Goal: Information Seeking & Learning: Learn about a topic

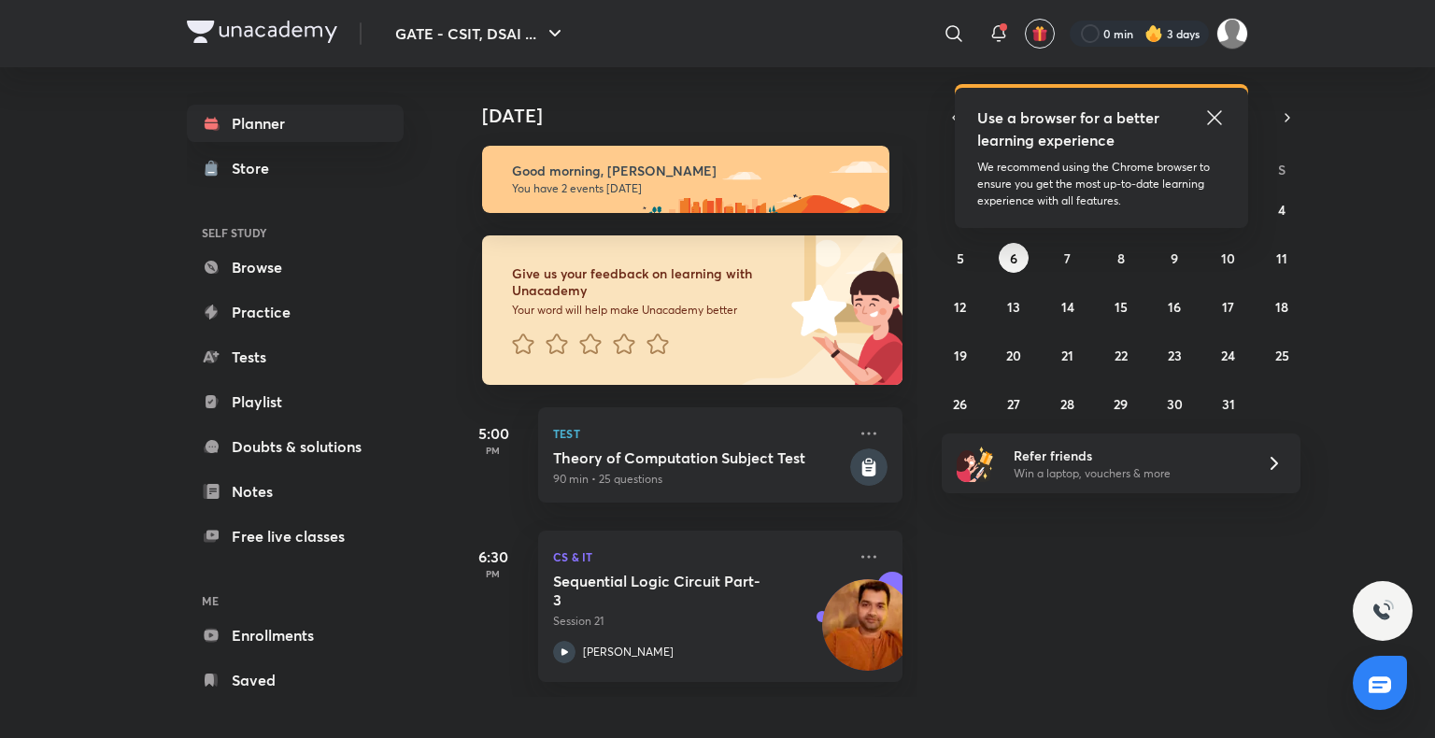
click at [1214, 118] on icon at bounding box center [1214, 117] width 14 height 14
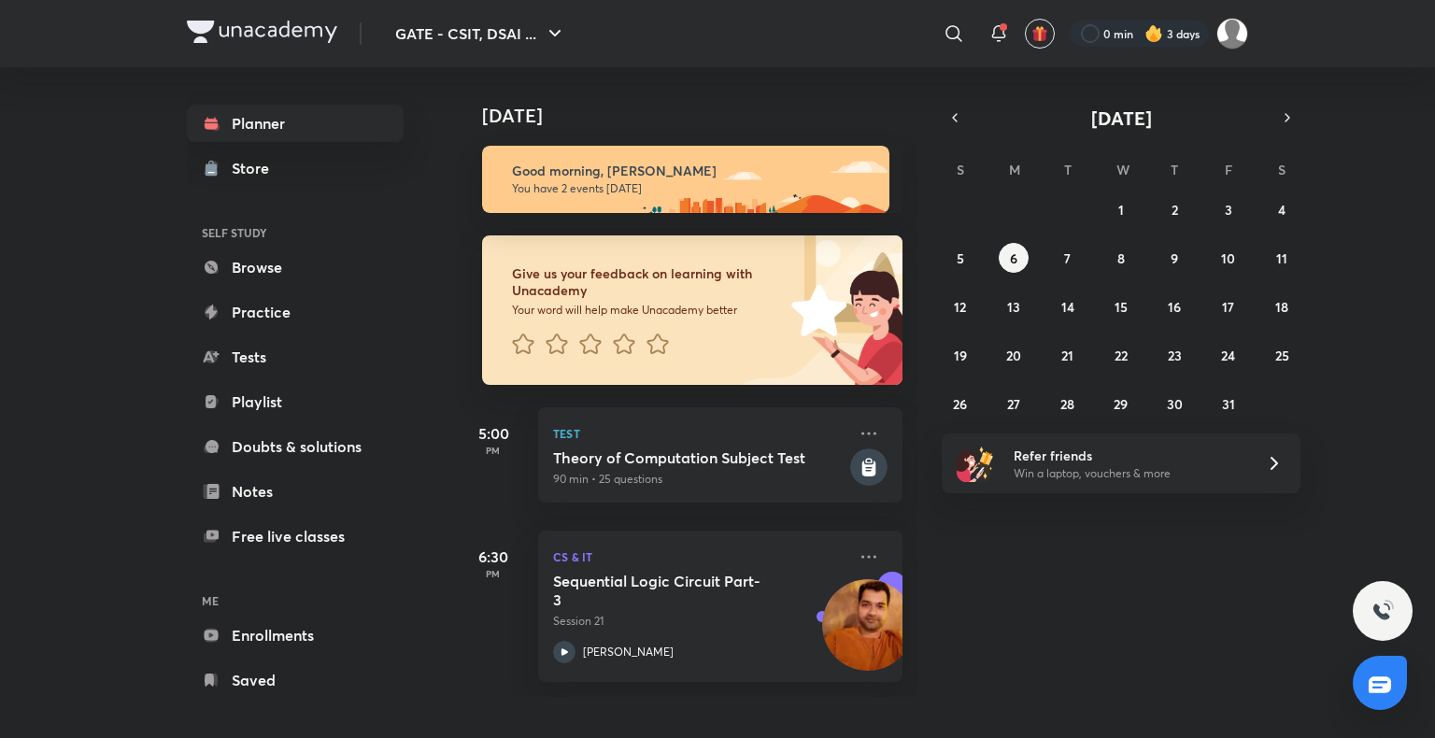
click at [1145, 27] on img at bounding box center [1153, 33] width 19 height 19
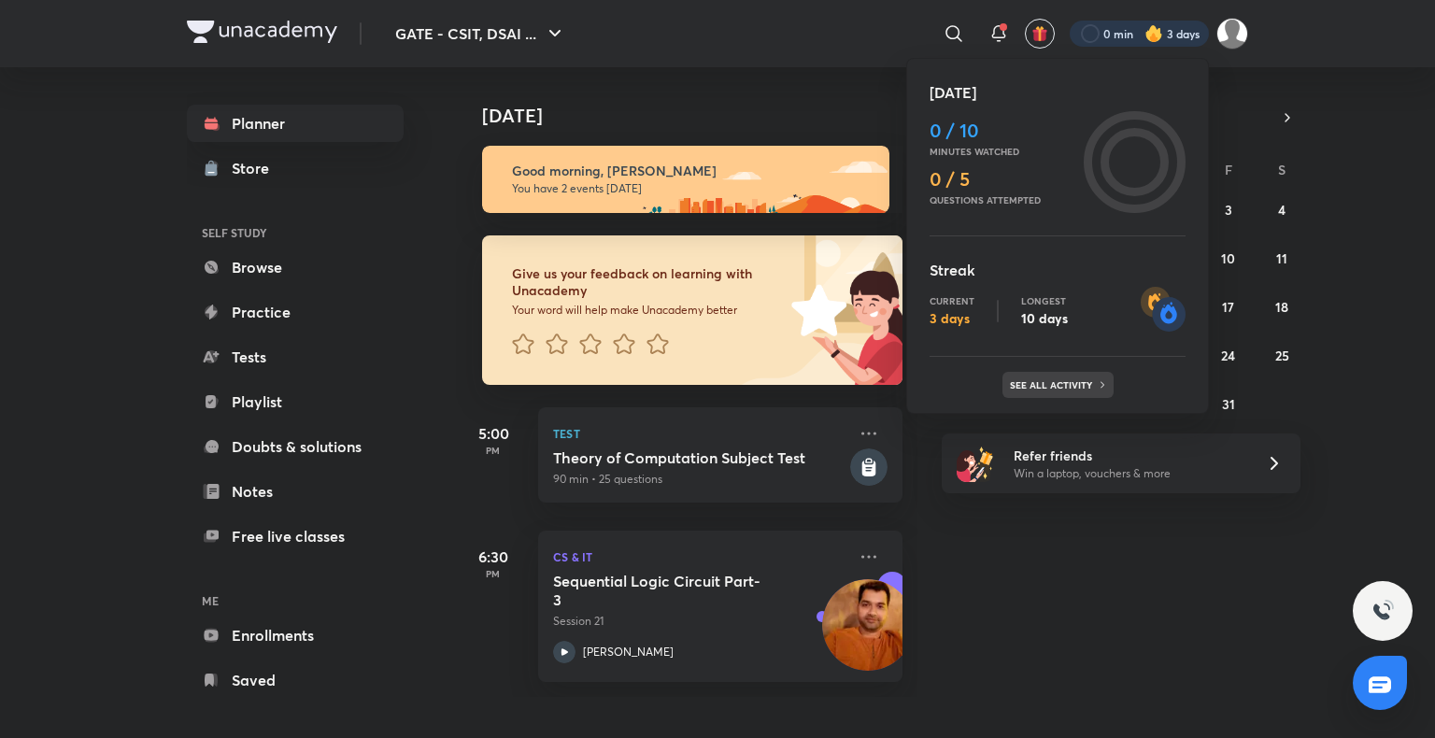
click at [1066, 372] on div "See all activity" at bounding box center [1057, 385] width 111 height 26
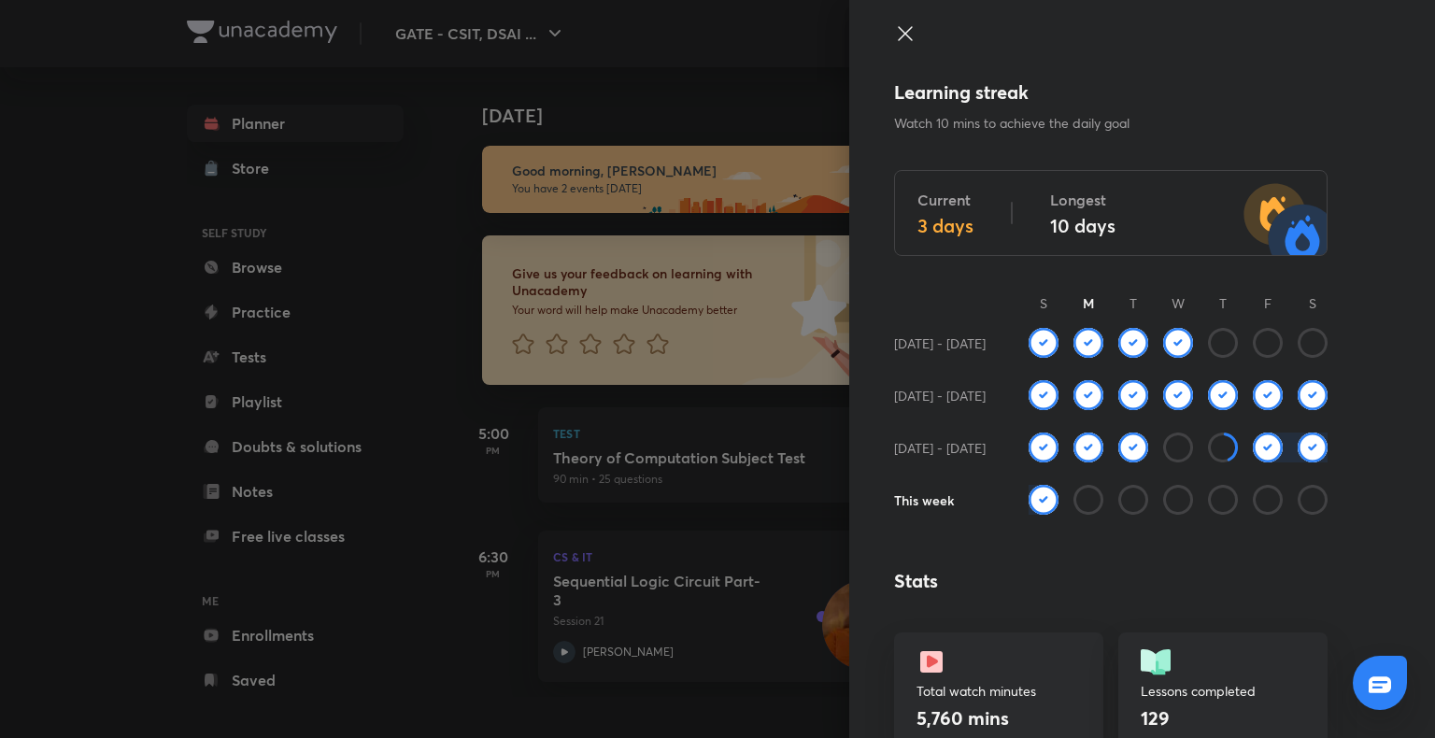
click at [1028, 494] on img at bounding box center [1043, 500] width 30 height 30
click at [1028, 491] on img at bounding box center [1043, 500] width 30 height 30
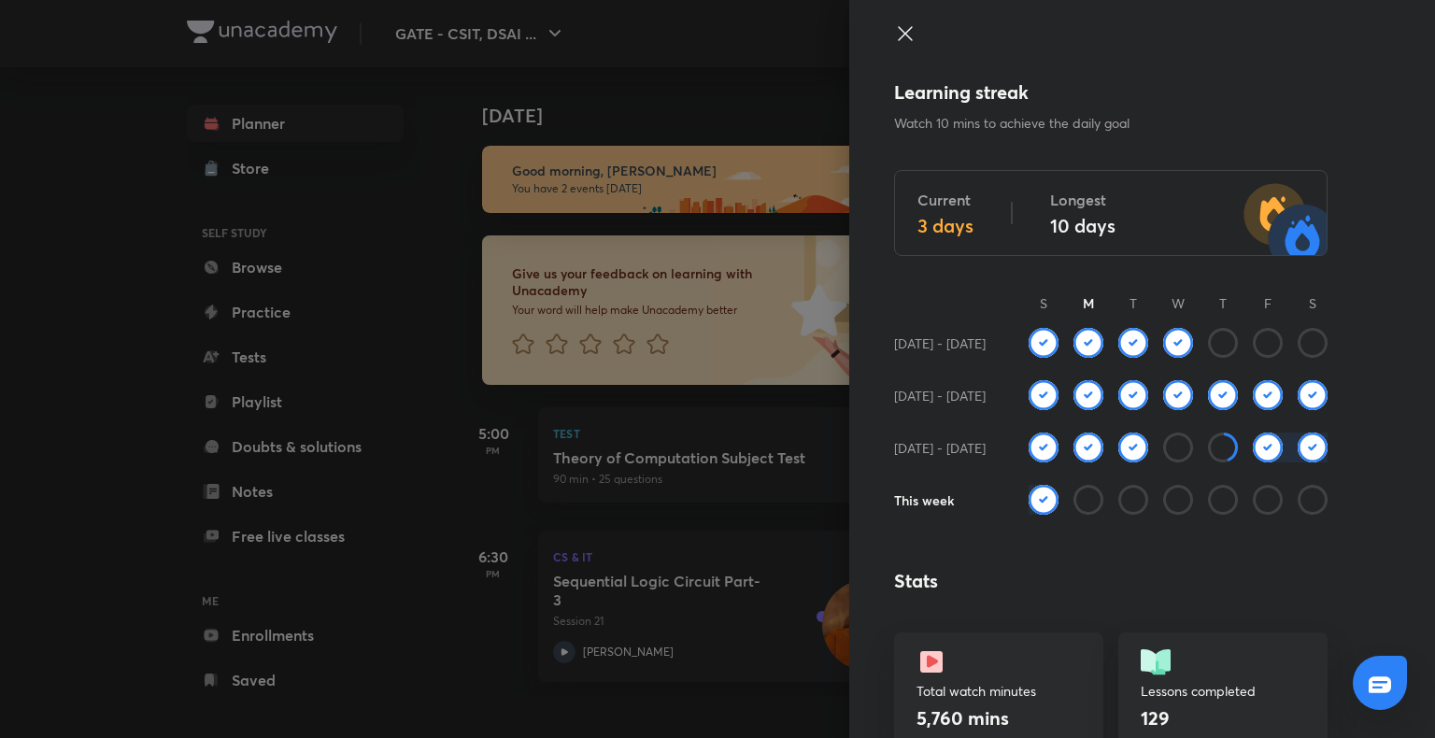
click at [1028, 491] on img at bounding box center [1043, 500] width 30 height 30
click at [1031, 496] on img at bounding box center [1043, 500] width 30 height 30
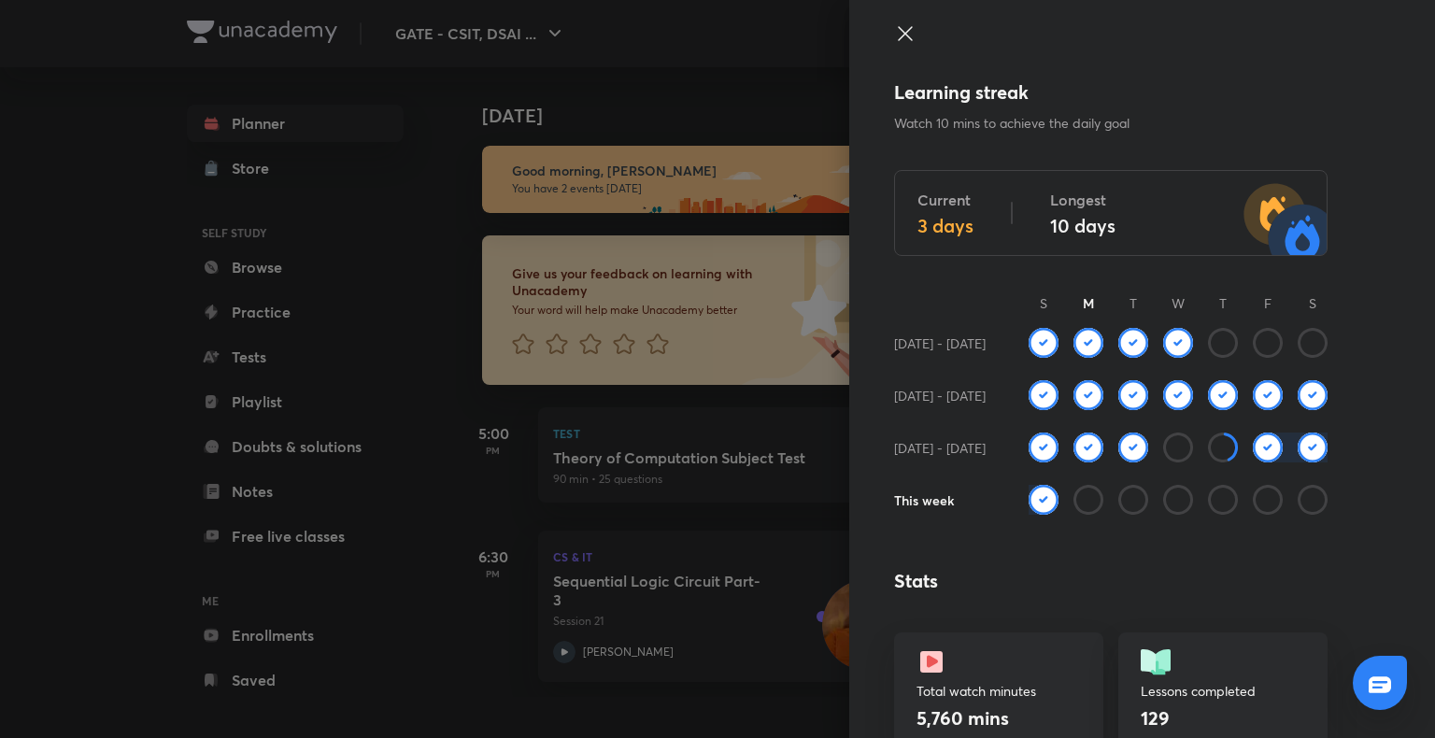
drag, startPoint x: 1031, startPoint y: 496, endPoint x: 1122, endPoint y: 450, distance: 101.5
click at [1122, 450] on div "Learning streak Watch 10 mins to achieve the daily goal Current 3 days Longest …" at bounding box center [1142, 369] width 586 height 738
click at [1122, 450] on img at bounding box center [1133, 447] width 30 height 30
drag, startPoint x: 1122, startPoint y: 450, endPoint x: 1275, endPoint y: 440, distance: 153.5
click at [1275, 440] on div at bounding box center [1177, 458] width 299 height 52
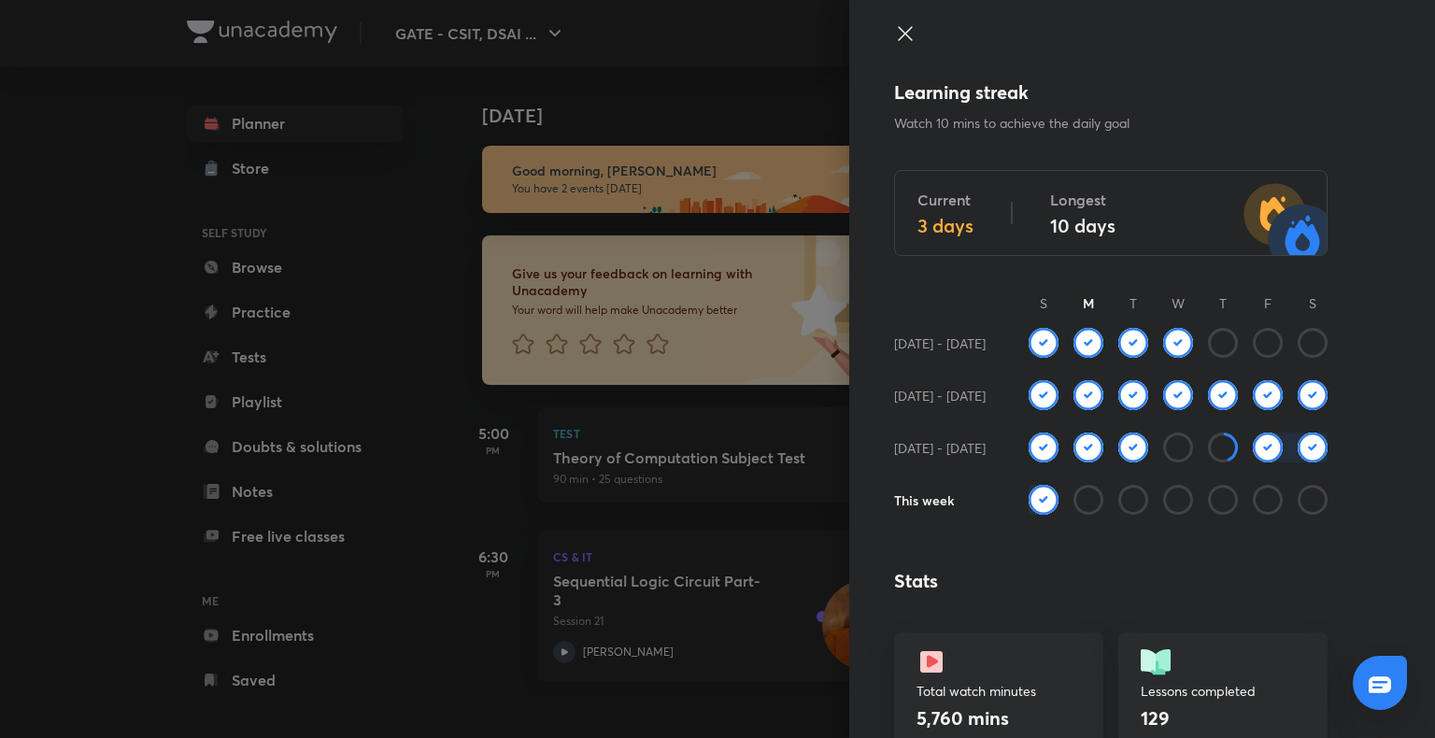
click at [1282, 440] on div at bounding box center [1304, 447] width 45 height 30
drag, startPoint x: 1275, startPoint y: 440, endPoint x: 1286, endPoint y: 452, distance: 16.5
click at [1286, 452] on div at bounding box center [1304, 447] width 45 height 30
click at [1297, 452] on img at bounding box center [1312, 447] width 30 height 30
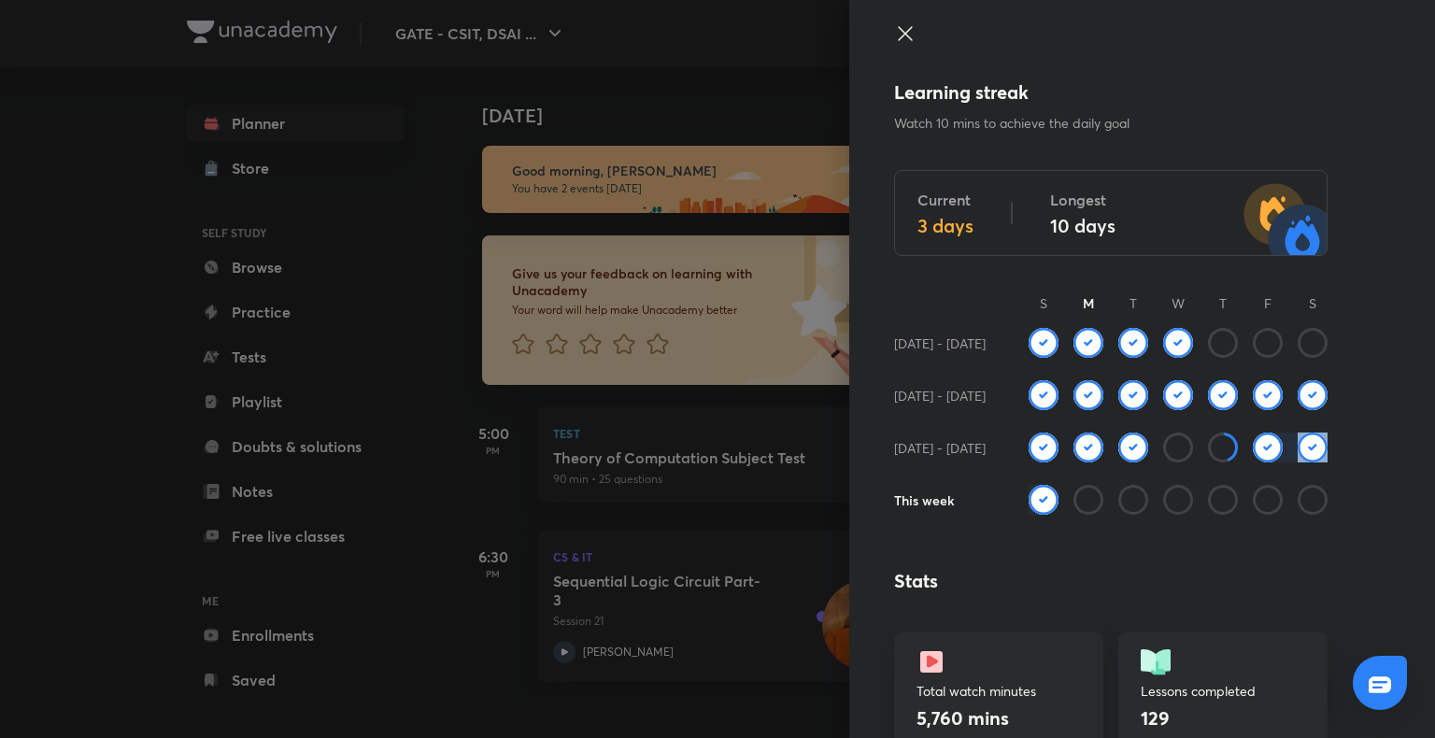
click at [1267, 445] on img at bounding box center [1268, 447] width 30 height 30
drag, startPoint x: 1267, startPoint y: 445, endPoint x: 1293, endPoint y: 454, distance: 27.8
click at [1293, 454] on div at bounding box center [1177, 458] width 299 height 52
click at [1297, 454] on img at bounding box center [1312, 447] width 30 height 30
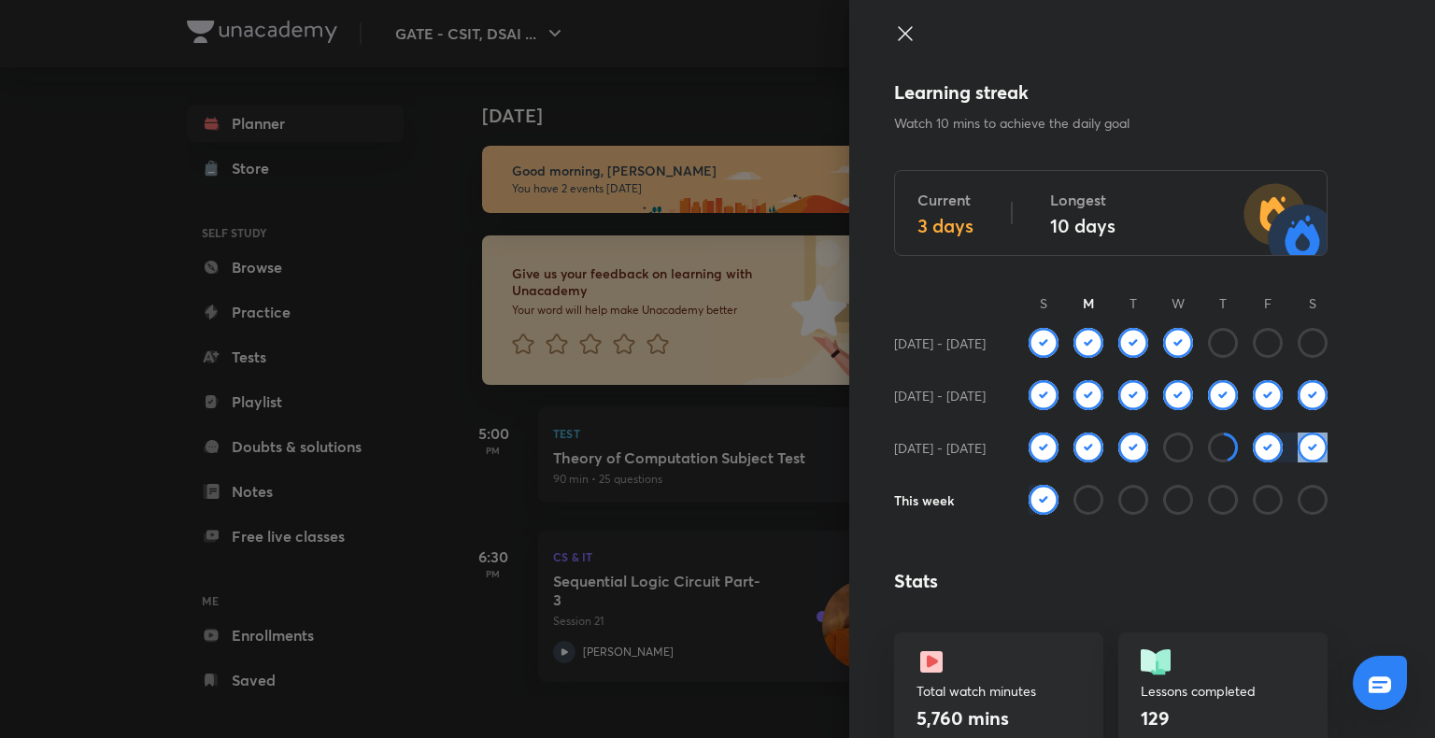
click at [1297, 454] on img at bounding box center [1312, 447] width 30 height 30
click at [1028, 505] on img at bounding box center [1043, 500] width 30 height 30
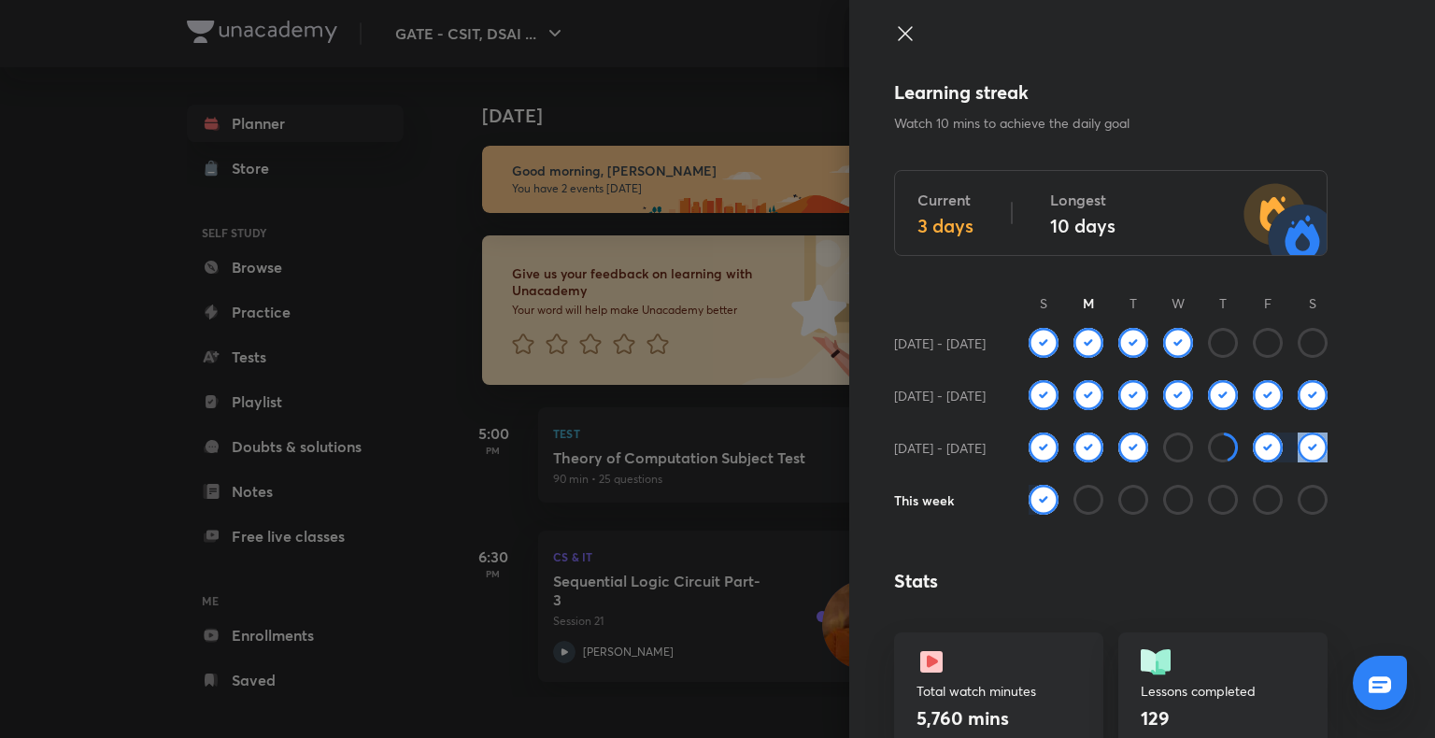
click at [1028, 505] on img at bounding box center [1043, 500] width 30 height 30
drag, startPoint x: 1245, startPoint y: 438, endPoint x: 1262, endPoint y: 380, distance: 60.3
click at [1262, 380] on div "Learning streak Watch 10 mins to achieve the daily goal Current 3 days Longest …" at bounding box center [1142, 369] width 586 height 738
drag, startPoint x: 1256, startPoint y: 439, endPoint x: 1255, endPoint y: 319, distance: 119.6
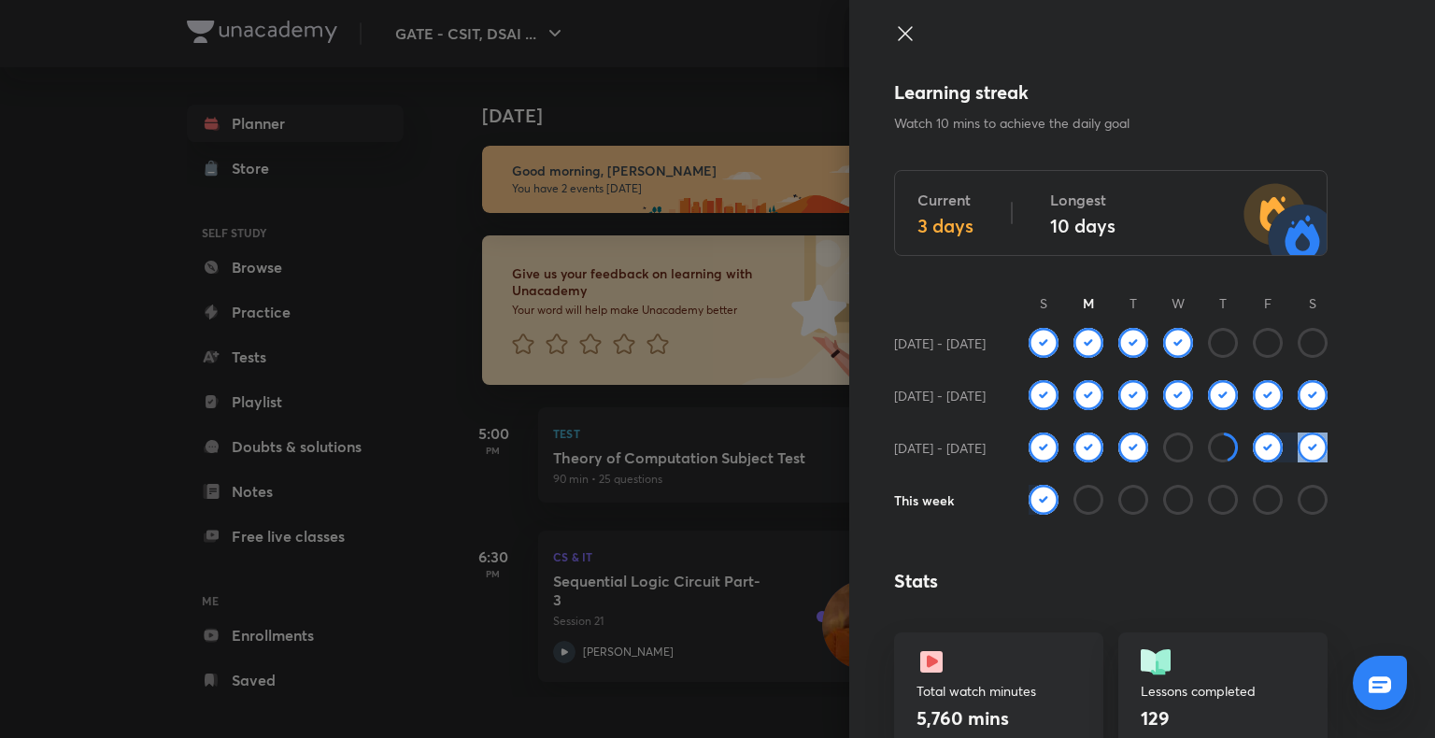
click at [1255, 319] on div "Learning streak Watch 10 mins to achieve the daily goal Current 3 days Longest …" at bounding box center [1142, 369] width 586 height 738
drag, startPoint x: 1248, startPoint y: 450, endPoint x: 1166, endPoint y: 503, distance: 97.9
click at [1166, 503] on div "Learning streak Watch 10 mins to achieve the daily goal Current 3 days Longest …" at bounding box center [1142, 369] width 586 height 738
click at [1118, 334] on img at bounding box center [1133, 343] width 30 height 30
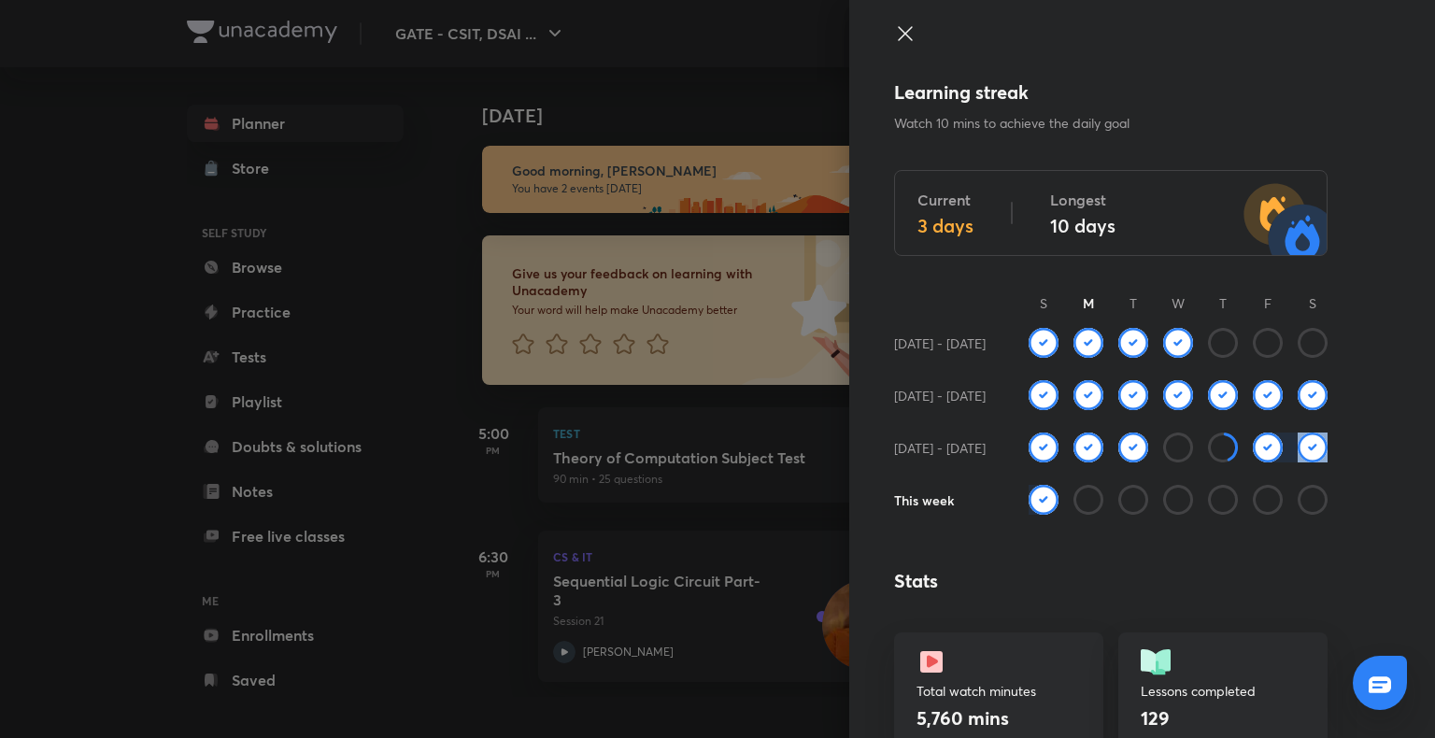
click at [1118, 334] on img at bounding box center [1133, 343] width 30 height 30
drag, startPoint x: 1117, startPoint y: 334, endPoint x: 1117, endPoint y: 345, distance: 10.3
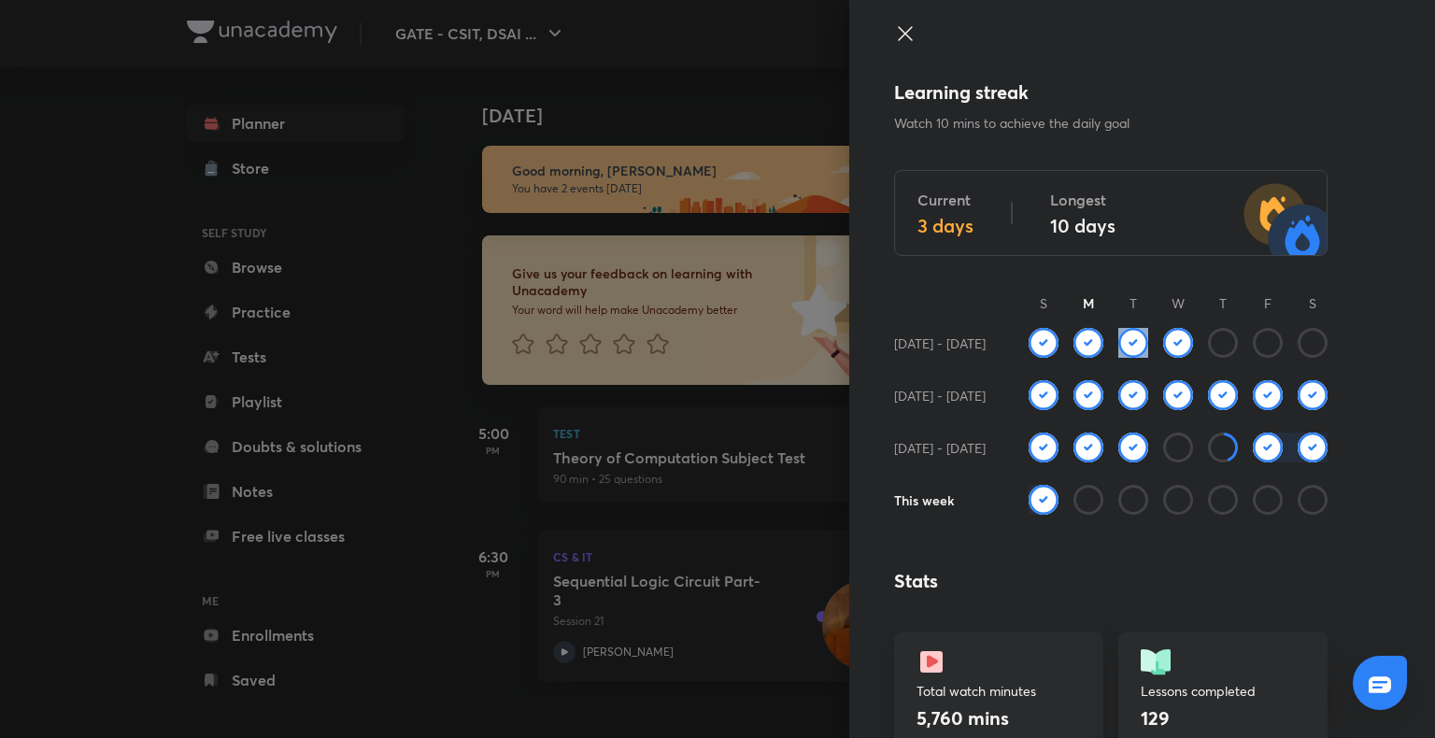
click at [1117, 345] on div at bounding box center [1125, 343] width 45 height 30
click at [942, 364] on div "Learning streak Watch 10 mins to achieve the daily goal Current 3 days Longest …" at bounding box center [1142, 369] width 586 height 738
click at [988, 350] on div "[DATE] - [DATE]" at bounding box center [954, 343] width 120 height 30
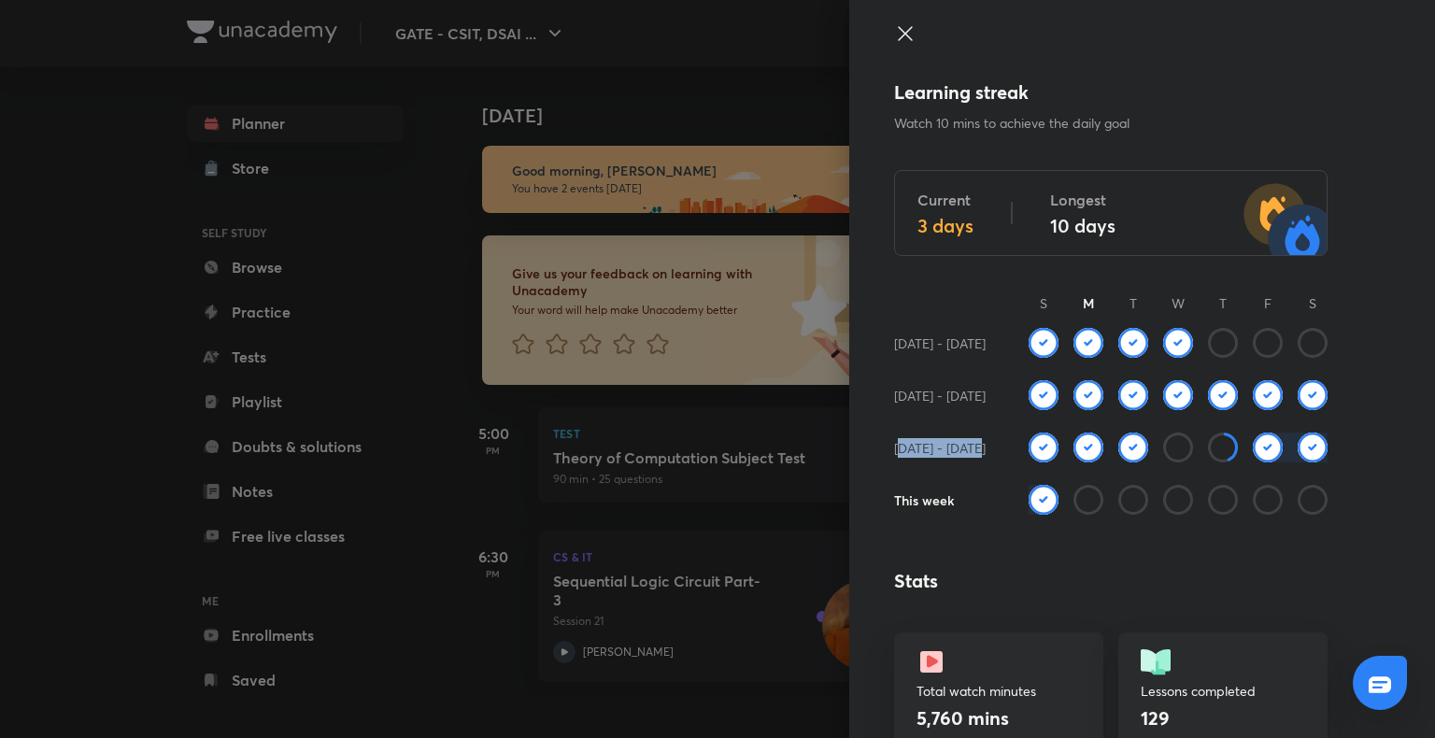
drag, startPoint x: 885, startPoint y: 449, endPoint x: 974, endPoint y: 452, distance: 88.8
click at [974, 452] on div "[DATE] - [DATE]" at bounding box center [954, 447] width 120 height 30
click at [967, 404] on div "[DATE] - [DATE]" at bounding box center [954, 395] width 120 height 30
click at [897, 16] on div "Learning streak Watch 10 mins to achieve the daily goal Current 3 days Longest …" at bounding box center [1142, 369] width 586 height 738
click at [898, 29] on icon at bounding box center [905, 33] width 14 height 14
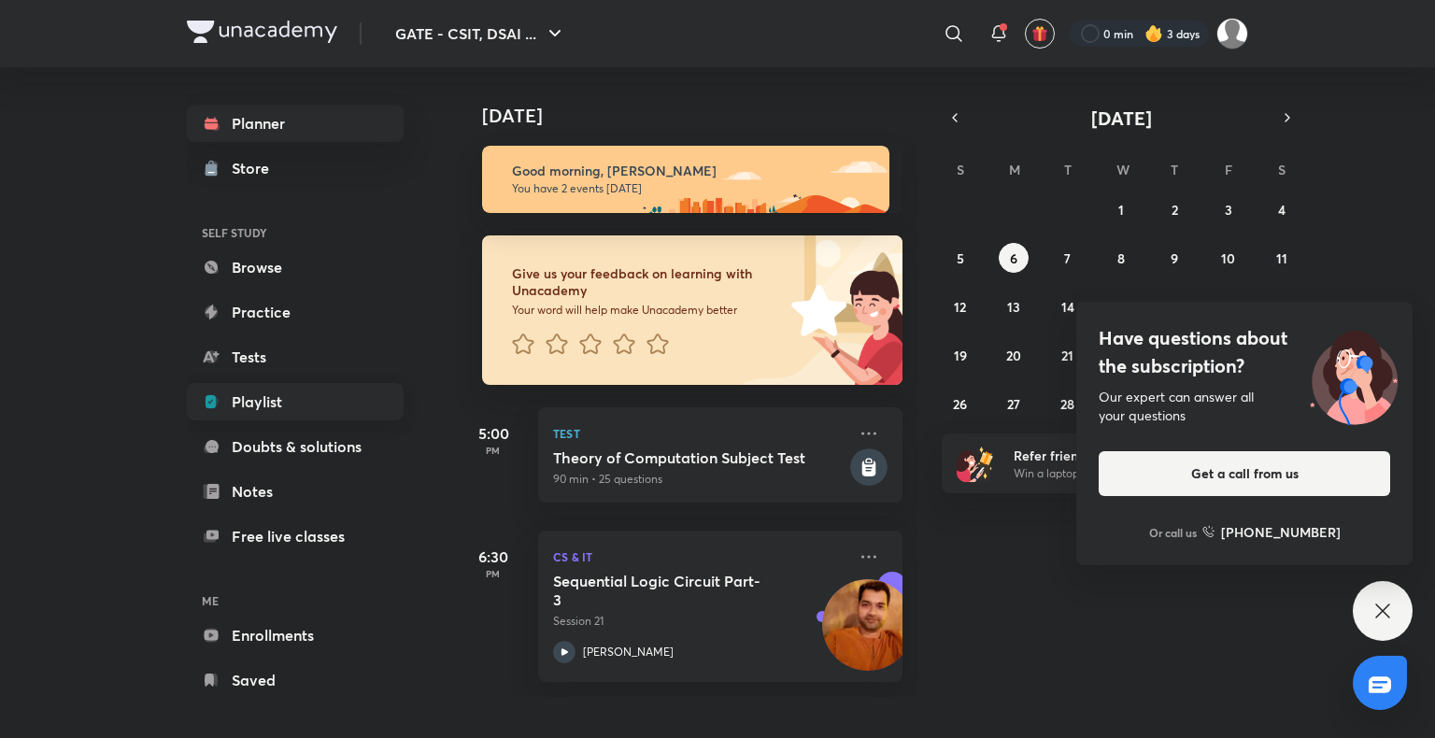
click at [344, 399] on link "Playlist" at bounding box center [295, 401] width 217 height 37
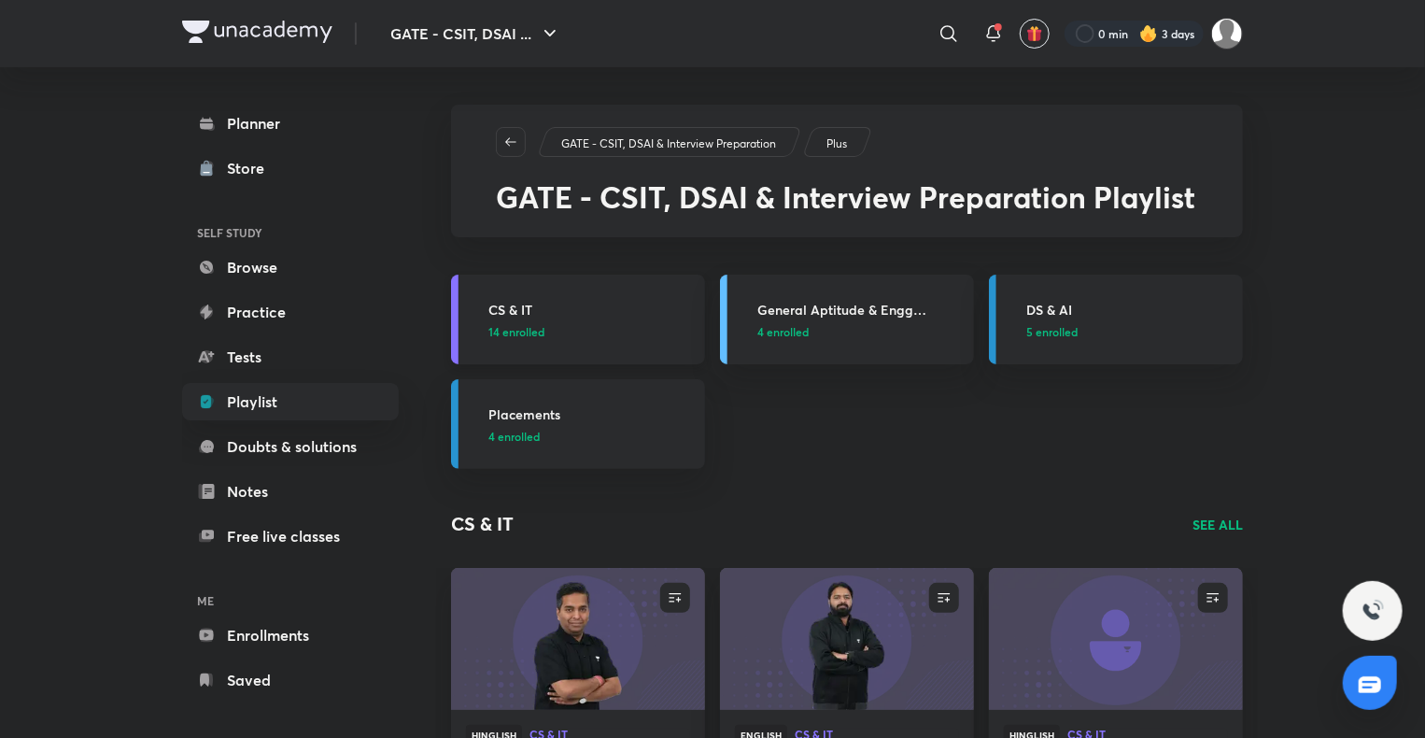
click at [511, 314] on h3 "CS & IT" at bounding box center [591, 310] width 205 height 20
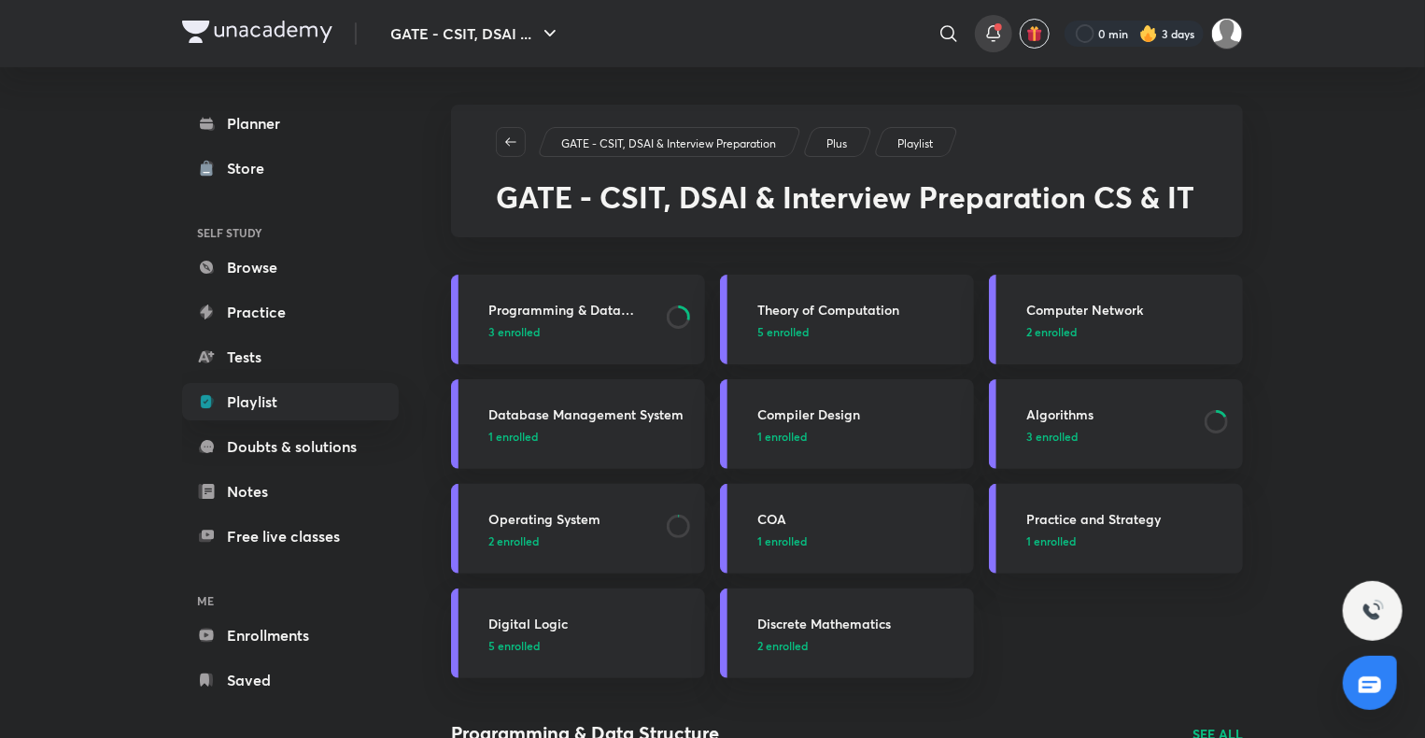
click at [986, 40] on icon at bounding box center [994, 33] width 22 height 22
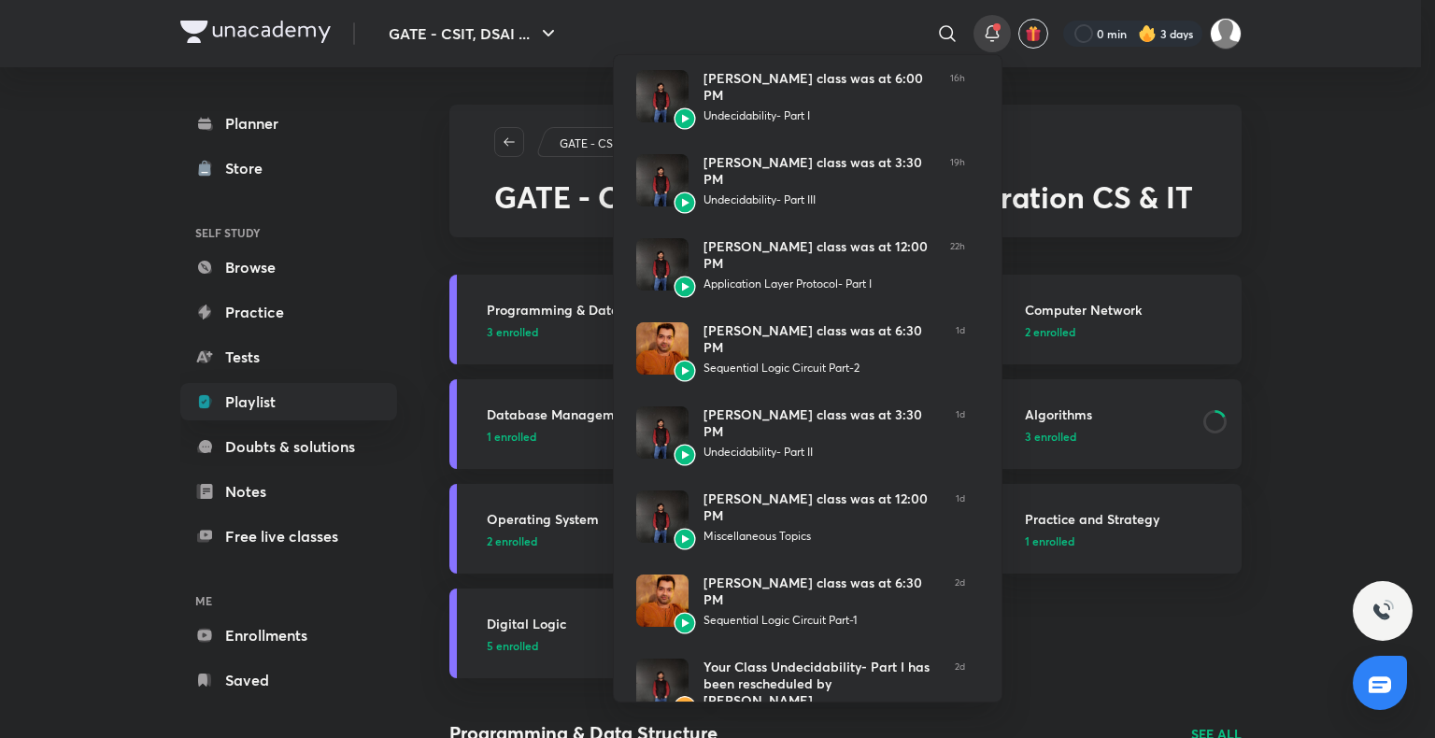
click at [1291, 182] on div at bounding box center [717, 369] width 1435 height 738
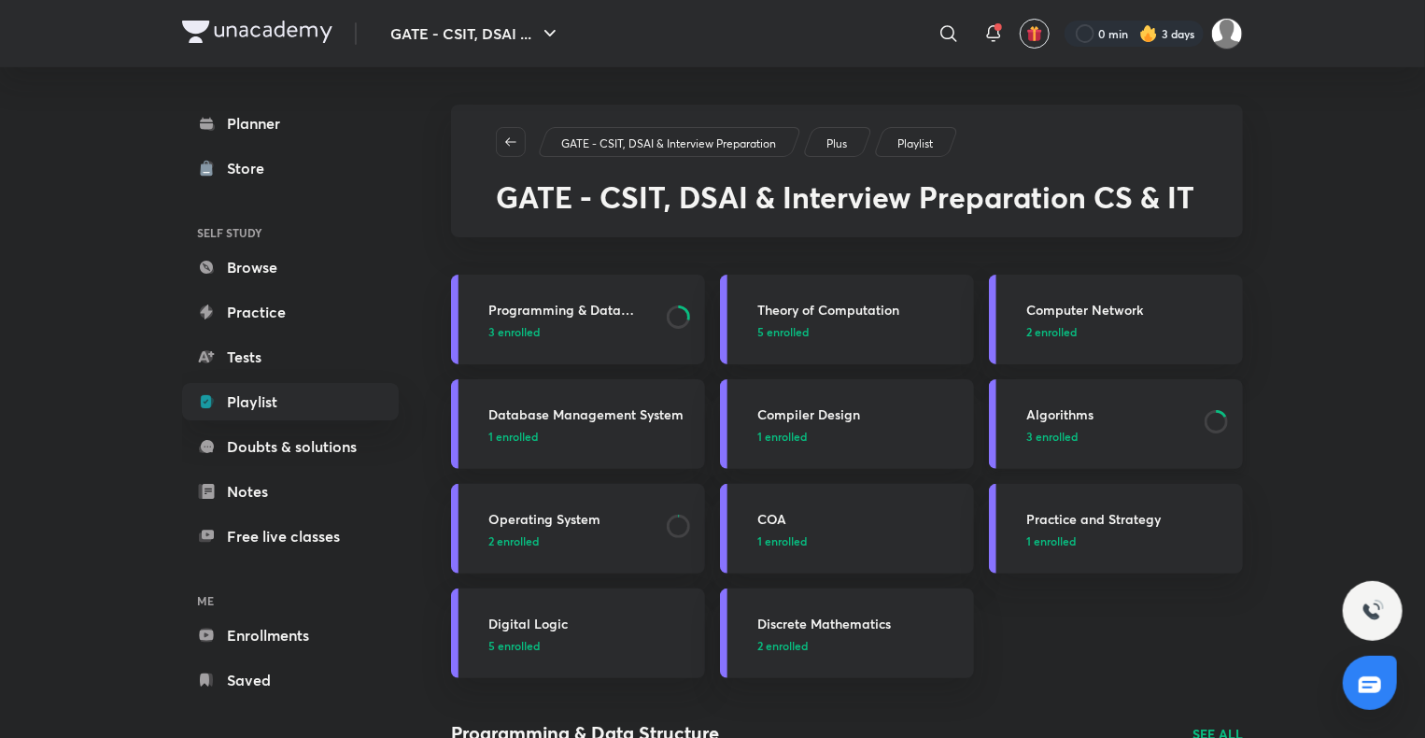
click at [1076, 407] on h3 "Algorithms" at bounding box center [1110, 414] width 167 height 20
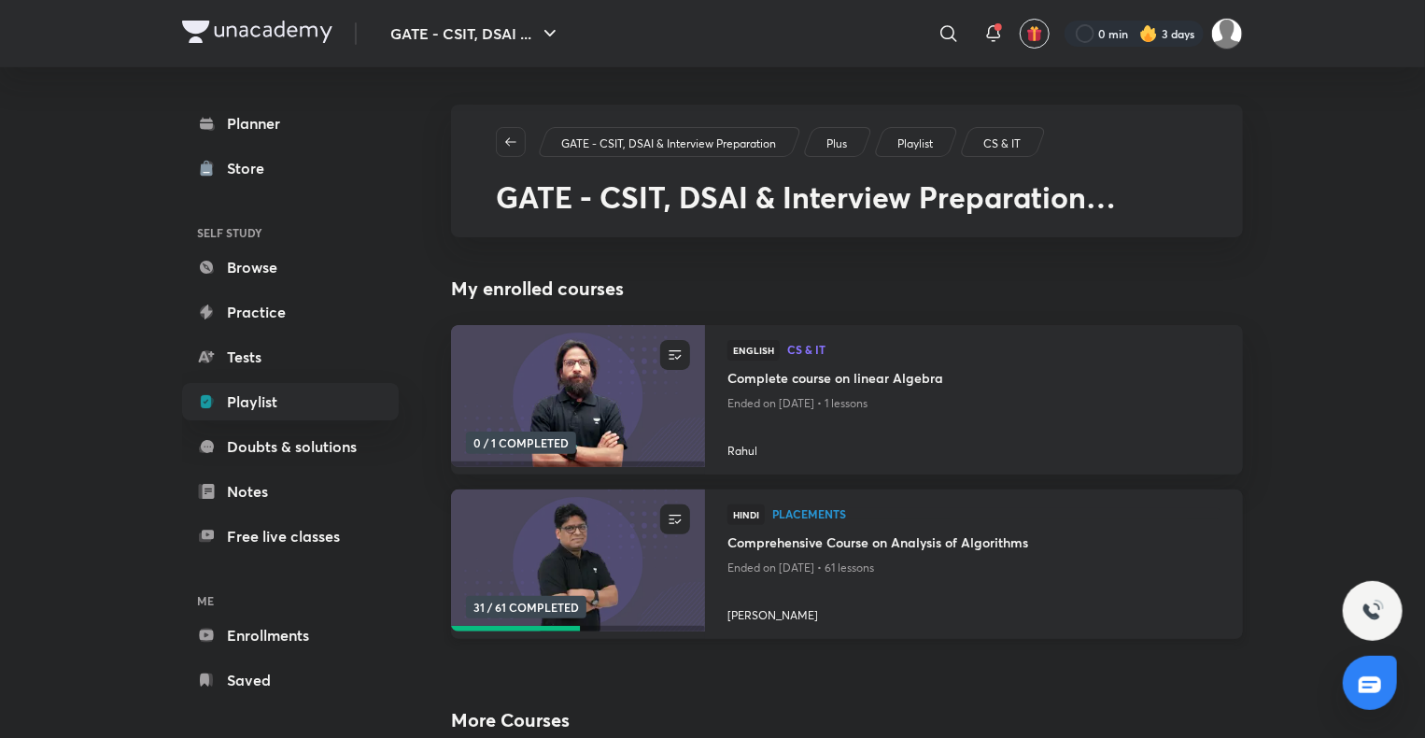
click at [872, 545] on h4 "Comprehensive Course on Analysis of Algorithms" at bounding box center [974, 543] width 493 height 23
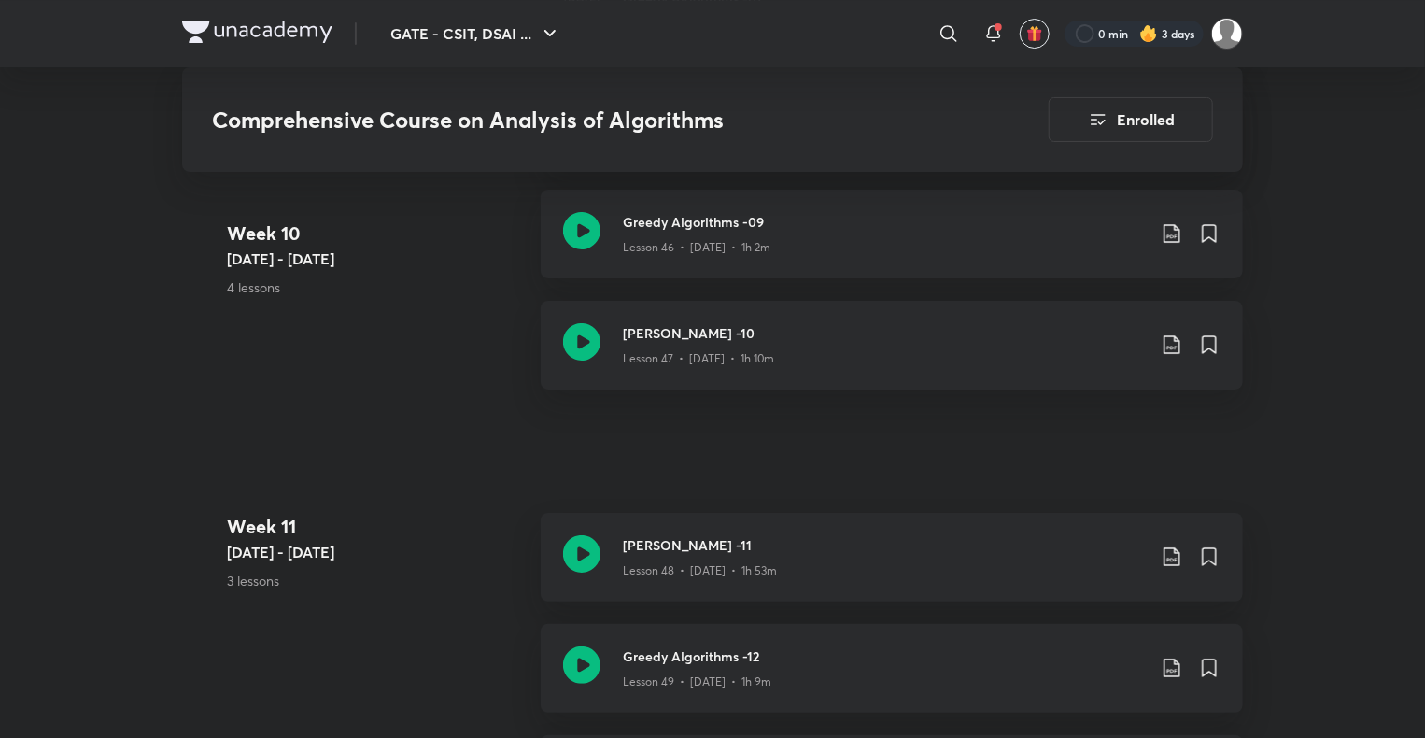
scroll to position [6990, 0]
